Goal: Find specific page/section: Find specific page/section

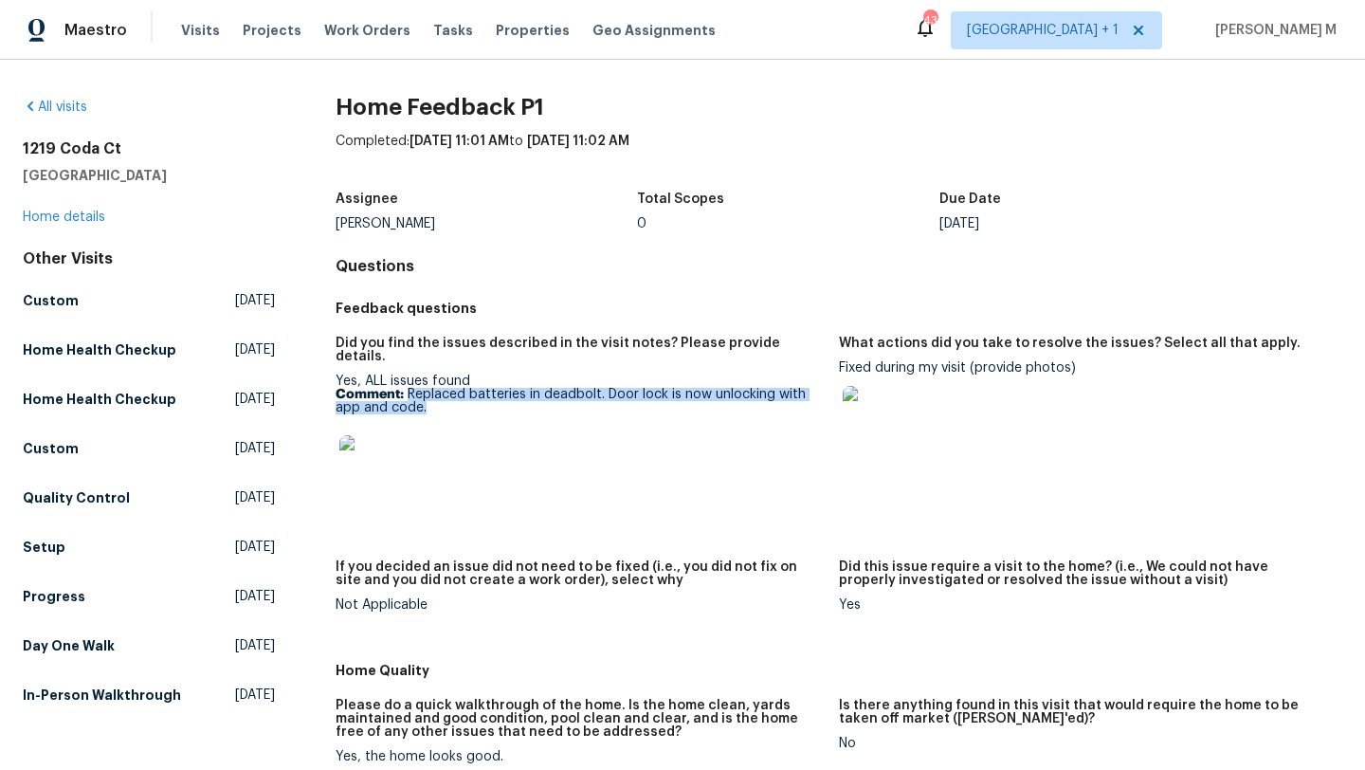
drag, startPoint x: 403, startPoint y: 383, endPoint x: 443, endPoint y: 396, distance: 42.0
click at [444, 397] on p "Comment: Replaced batteries in deadbolt. Door lock is now unlocking with app an…" at bounding box center [580, 401] width 488 height 27
copy p "Replaced batteries in deadbolt. Door lock is now unlocking with app and code."
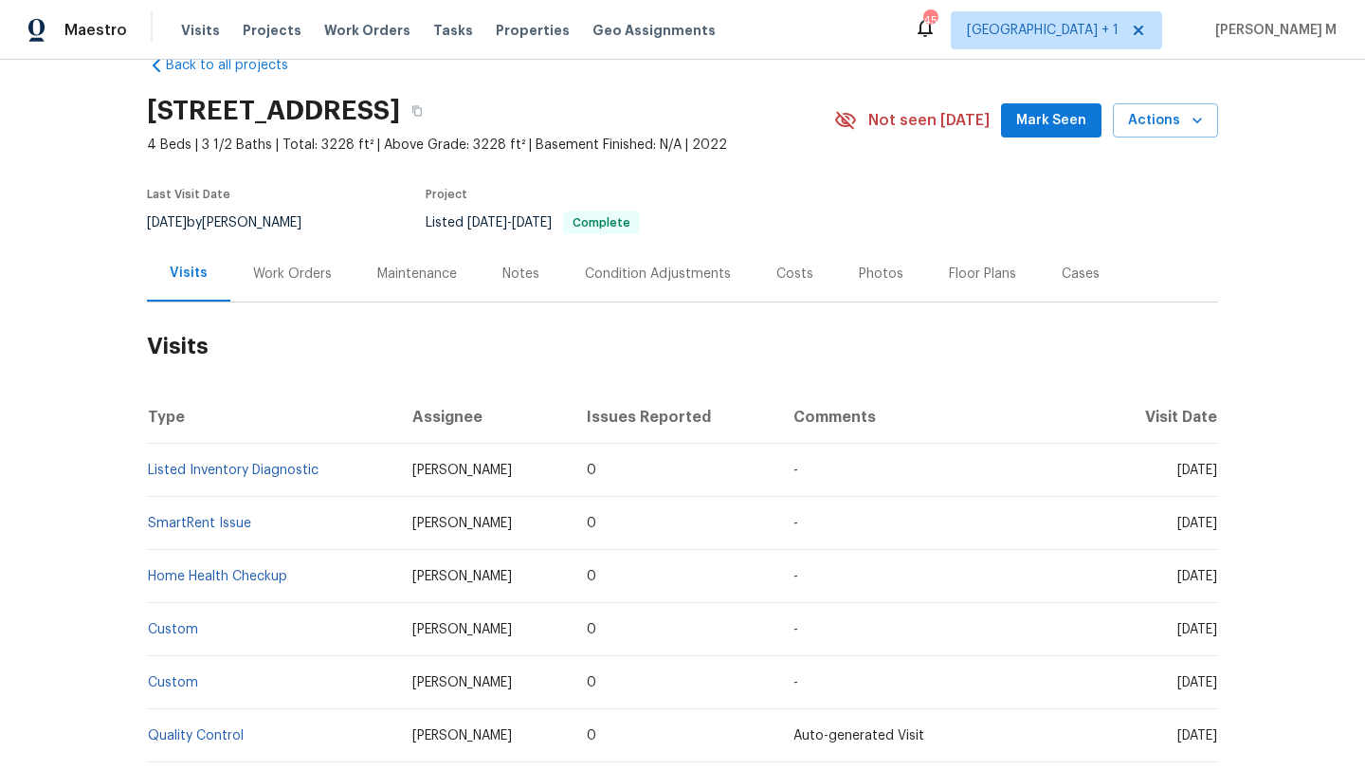
scroll to position [54, 0]
